Goal: Navigation & Orientation: Go to known website

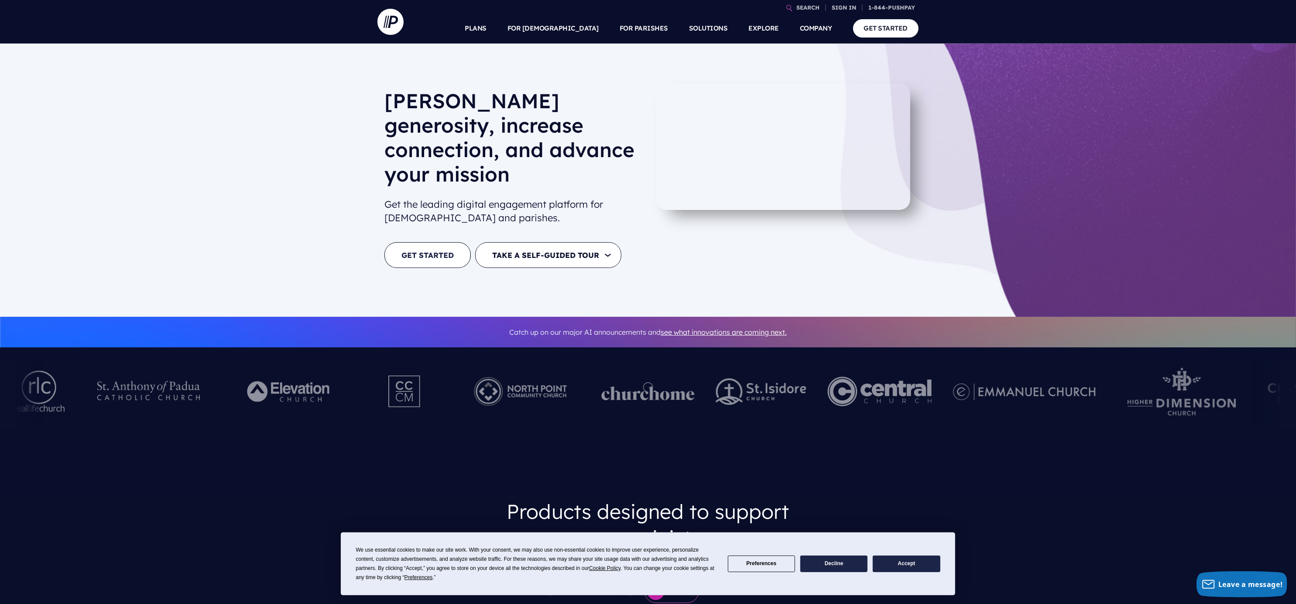
click at [420, 242] on link "GET STARTED" at bounding box center [428, 255] width 86 height 26
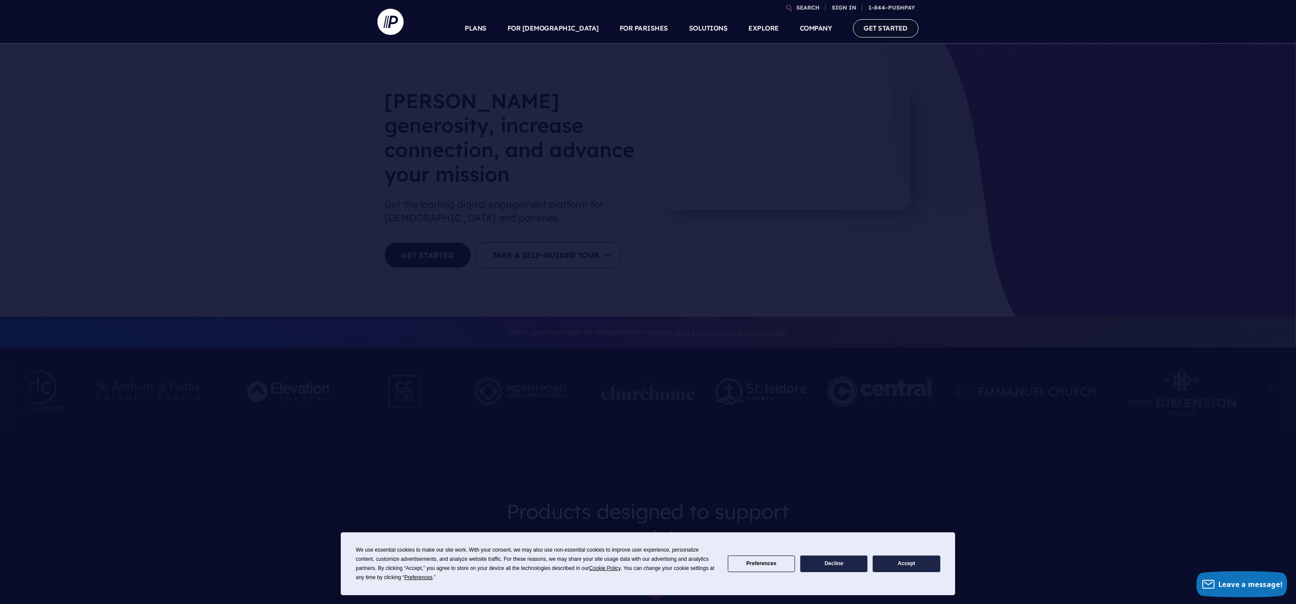
click at [873, 28] on link "GET STARTED" at bounding box center [886, 28] width 66 height 18
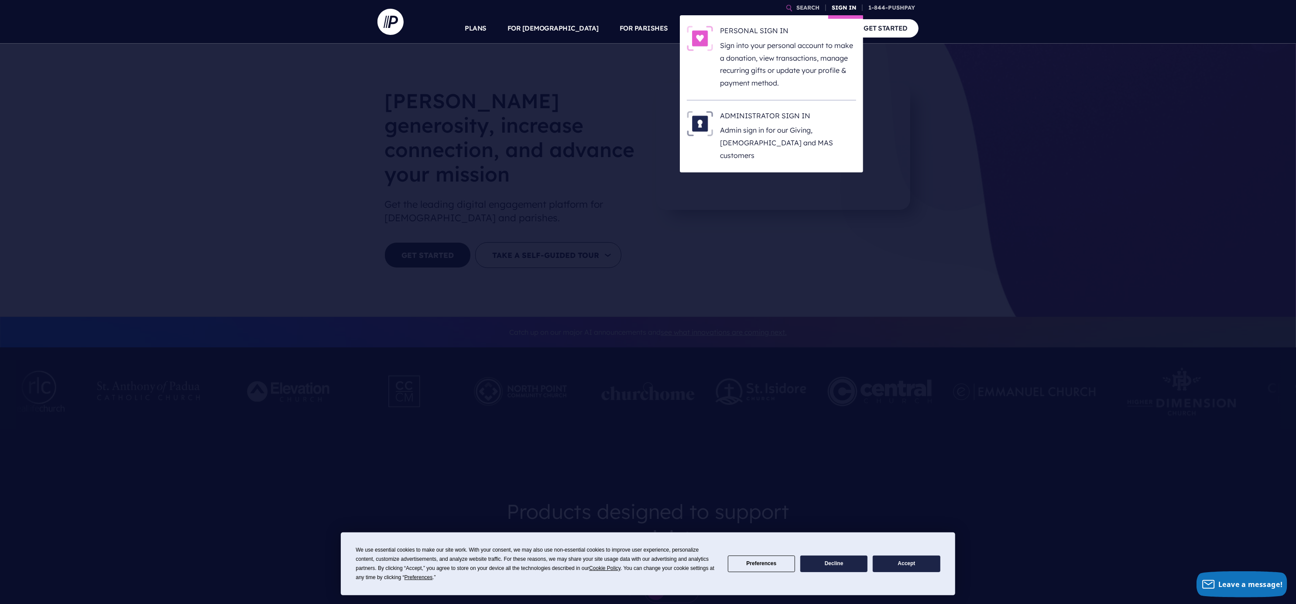
click at [842, 6] on link "SIGN IN" at bounding box center [843, 7] width 31 height 15
click at [754, 120] on h6 "ADMINISTRATOR SIGN IN" at bounding box center [788, 117] width 136 height 13
